Goal: Information Seeking & Learning: Learn about a topic

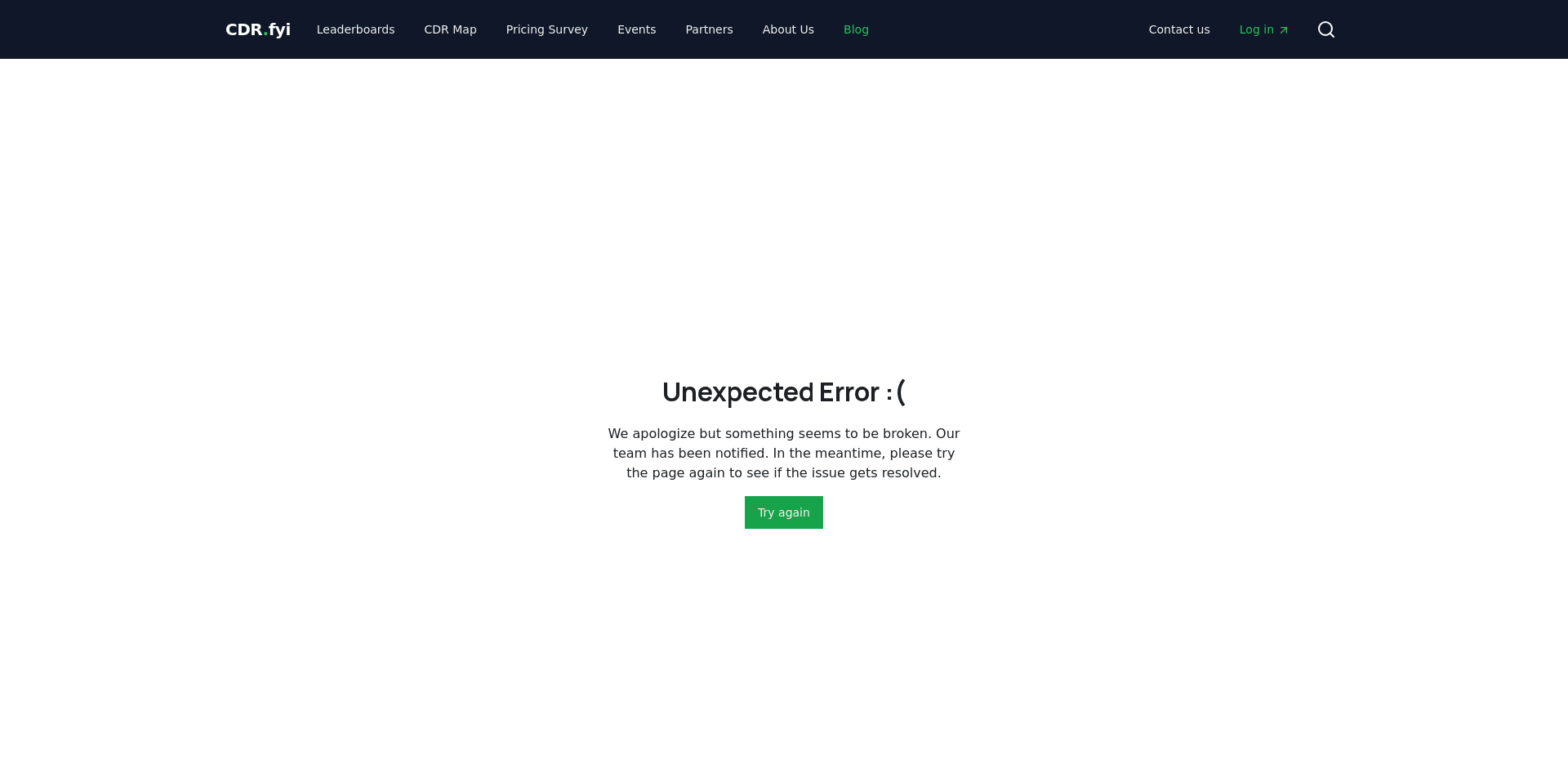
click at [838, 34] on link "Blog" at bounding box center [856, 29] width 52 height 29
click at [836, 28] on link "Blog" at bounding box center [856, 29] width 52 height 29
click at [836, 27] on link "Blog" at bounding box center [856, 29] width 52 height 29
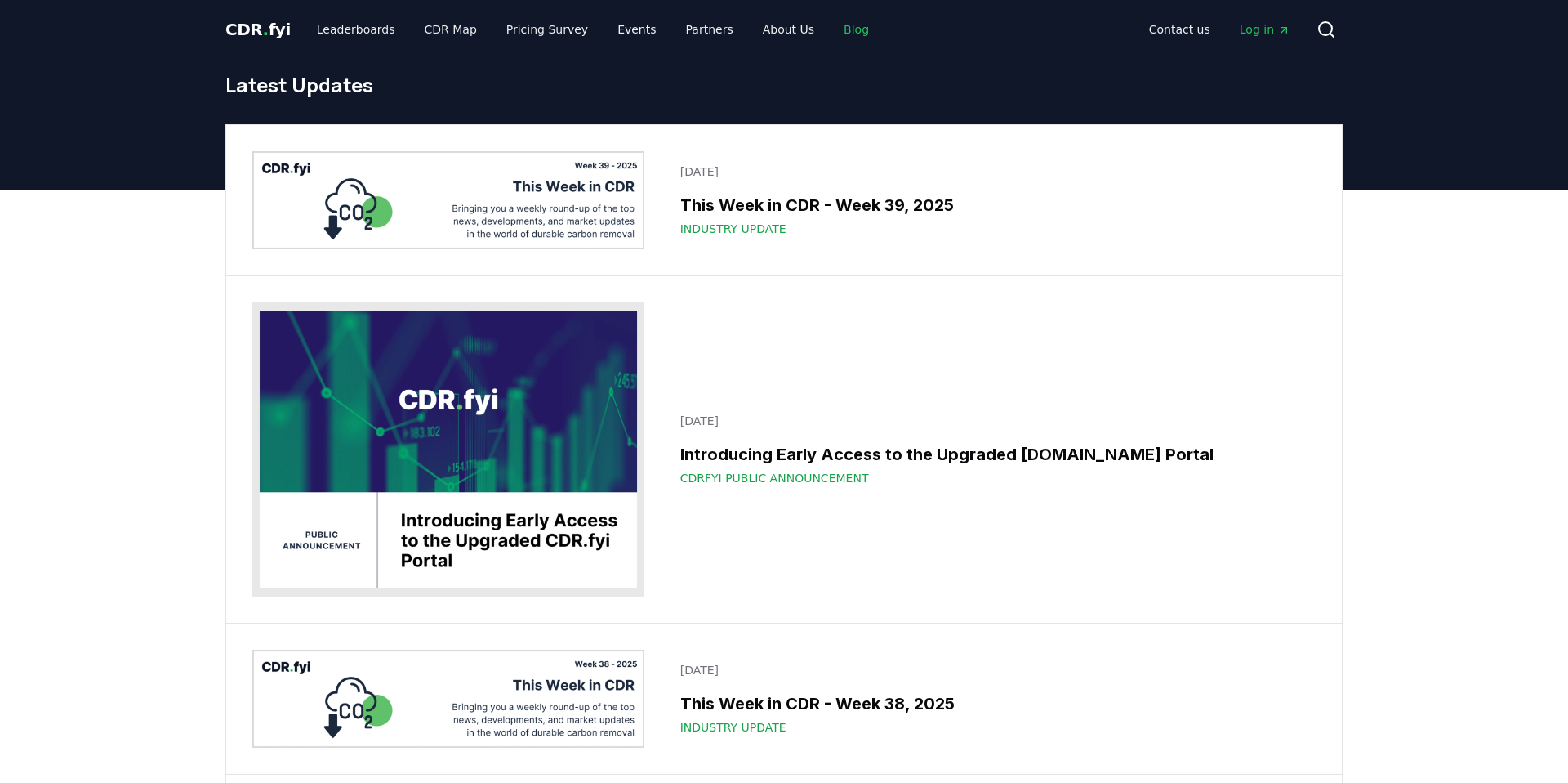
click at [830, 36] on link "Blog" at bounding box center [856, 29] width 52 height 29
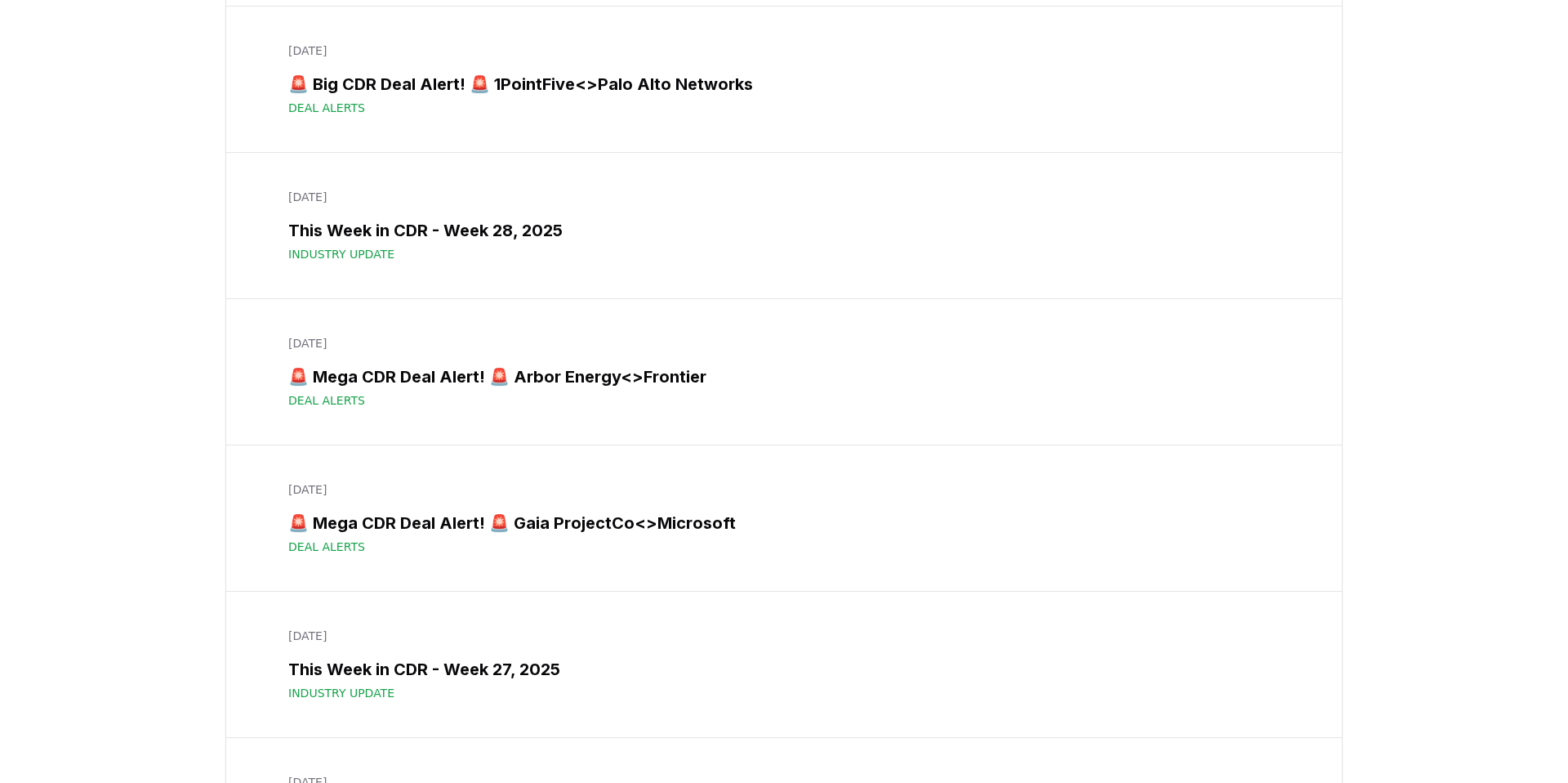
scroll to position [3123, 0]
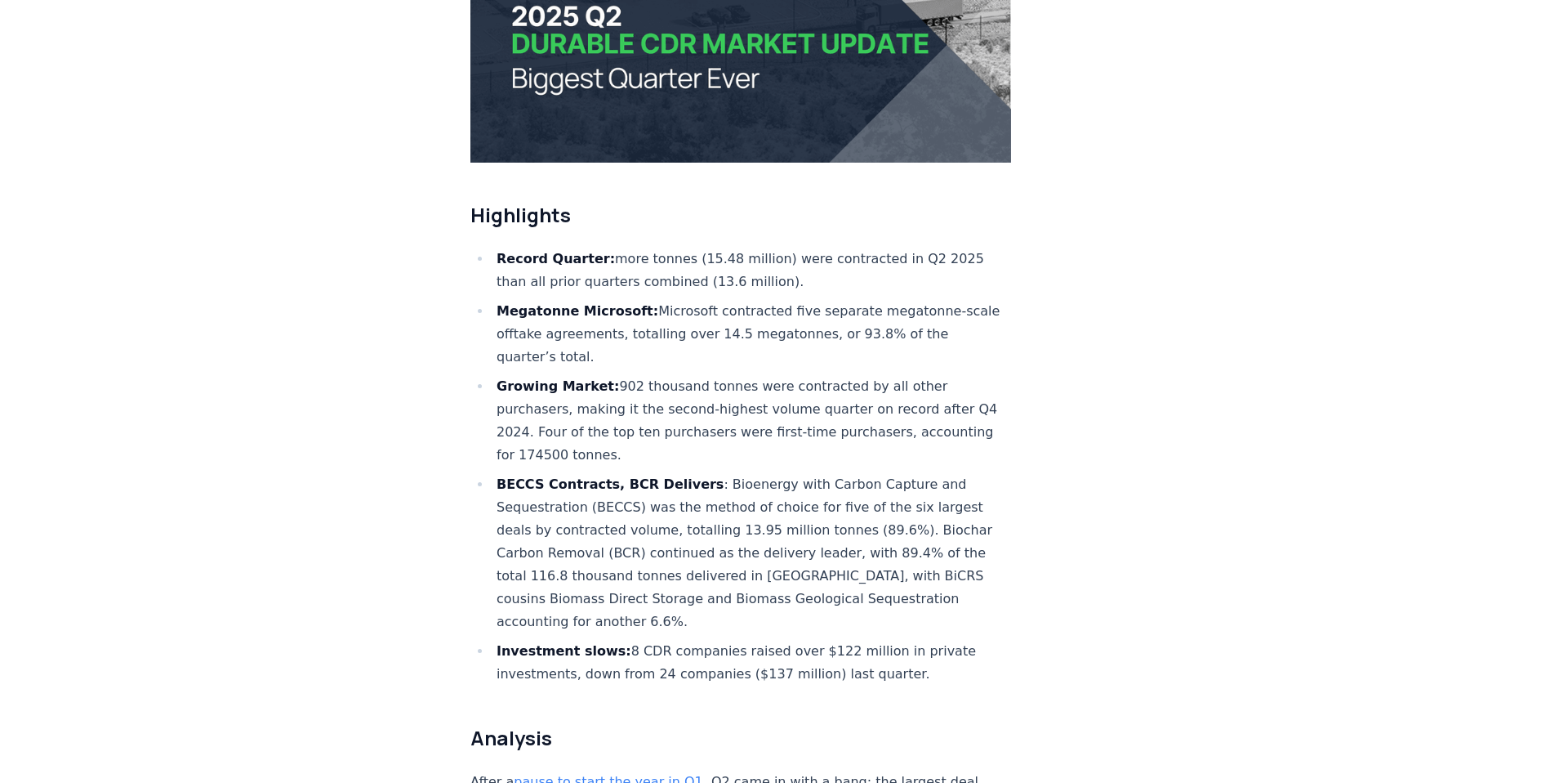
scroll to position [442, 0]
